Goal: Navigation & Orientation: Understand site structure

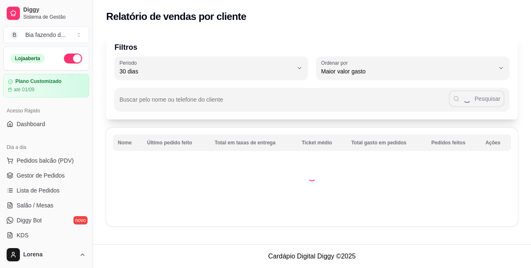
select select "30"
select select "HIGHEST_TOTAL_SPENT_WITH_ORDERS"
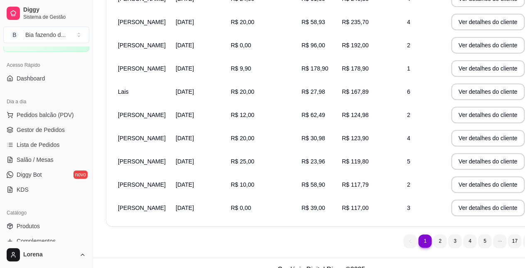
scroll to position [42, 0]
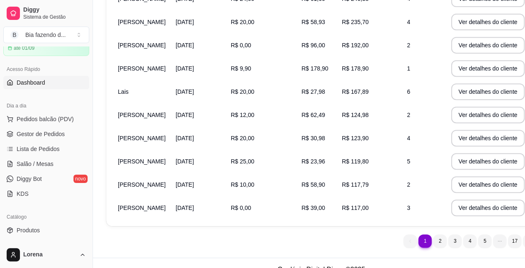
click at [35, 83] on span "Dashboard" at bounding box center [31, 82] width 29 height 8
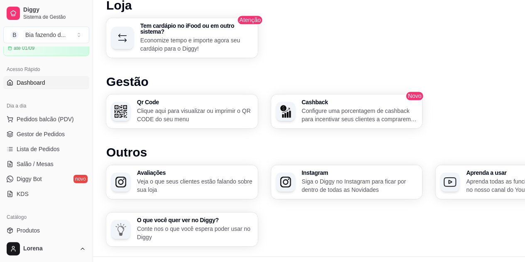
scroll to position [483, 0]
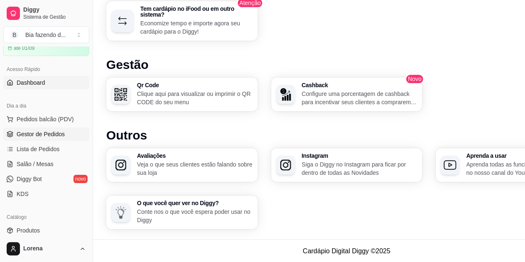
click at [50, 131] on span "Gestor de Pedidos" at bounding box center [41, 134] width 48 height 8
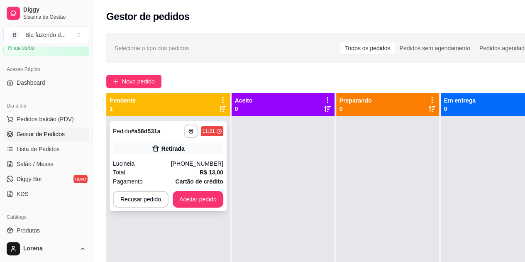
click at [148, 161] on div "Lucineia" at bounding box center [142, 163] width 58 height 8
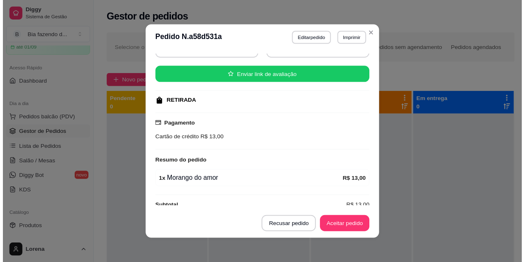
scroll to position [101, 0]
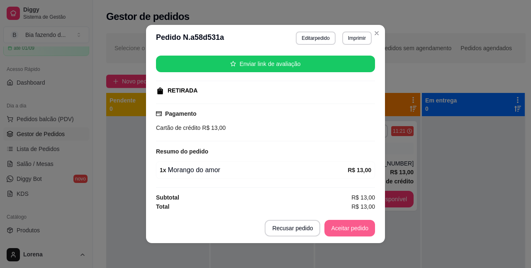
click at [342, 234] on button "Aceitar pedido" at bounding box center [350, 228] width 51 height 17
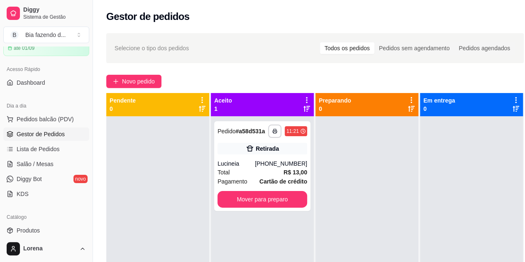
click at [47, 89] on div "Acesso Rápido Dashboard" at bounding box center [46, 75] width 93 height 33
click at [47, 83] on link "Dashboard" at bounding box center [46, 82] width 86 height 13
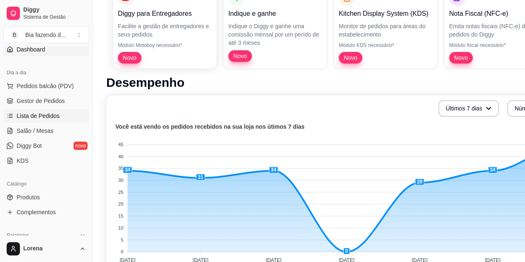
scroll to position [83, 0]
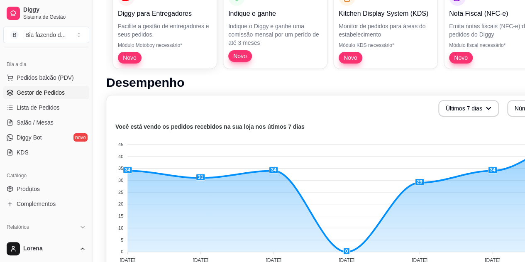
click at [56, 93] on span "Gestor de Pedidos" at bounding box center [41, 92] width 48 height 8
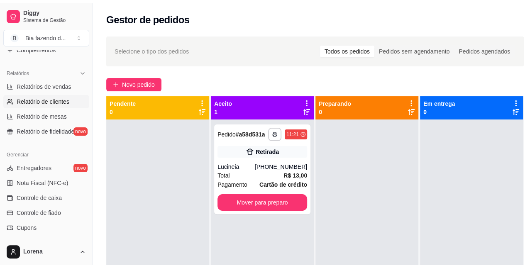
scroll to position [249, 0]
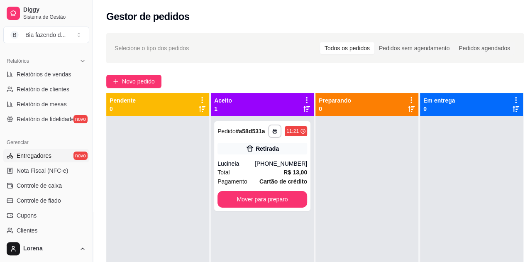
click at [59, 152] on link "Entregadores novo" at bounding box center [46, 155] width 86 height 13
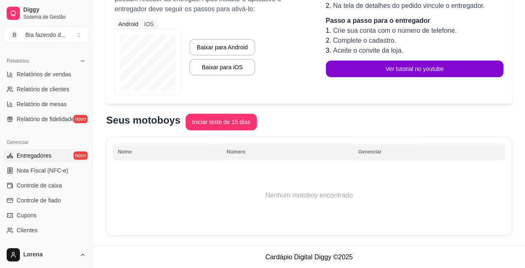
scroll to position [115, 0]
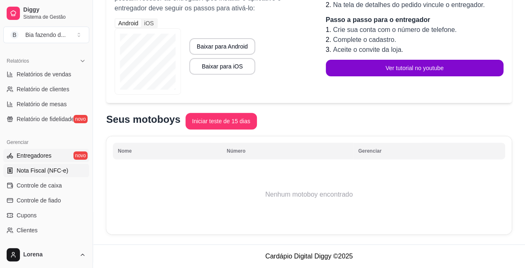
click at [34, 172] on span "Nota Fiscal (NFC-e)" at bounding box center [42, 170] width 51 height 8
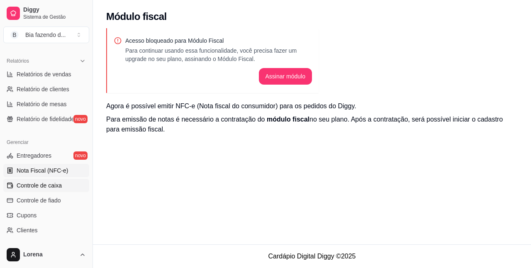
click at [42, 182] on span "Controle de caixa" at bounding box center [39, 185] width 45 height 8
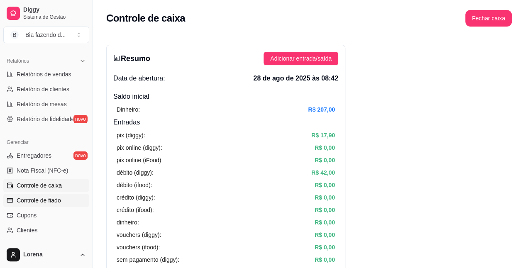
click at [32, 199] on span "Controle de fiado" at bounding box center [39, 200] width 44 height 8
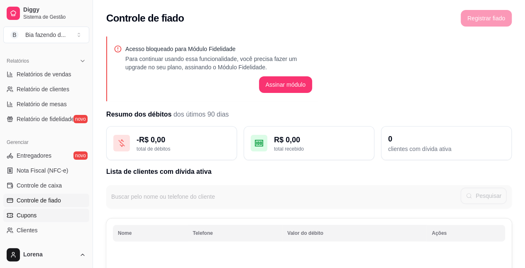
click at [30, 214] on span "Cupons" at bounding box center [27, 215] width 20 height 8
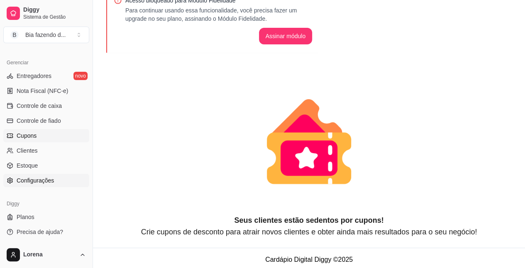
scroll to position [51, 0]
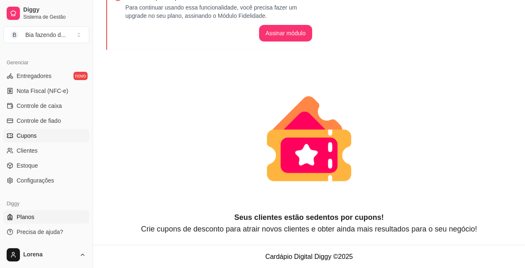
click at [40, 220] on link "Planos" at bounding box center [46, 217] width 86 height 13
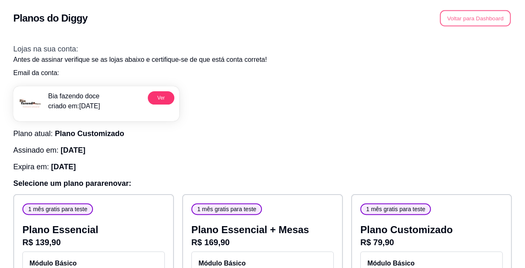
click at [498, 22] on button "Voltar para Dashboard" at bounding box center [475, 18] width 71 height 16
